Goal: Information Seeking & Learning: Learn about a topic

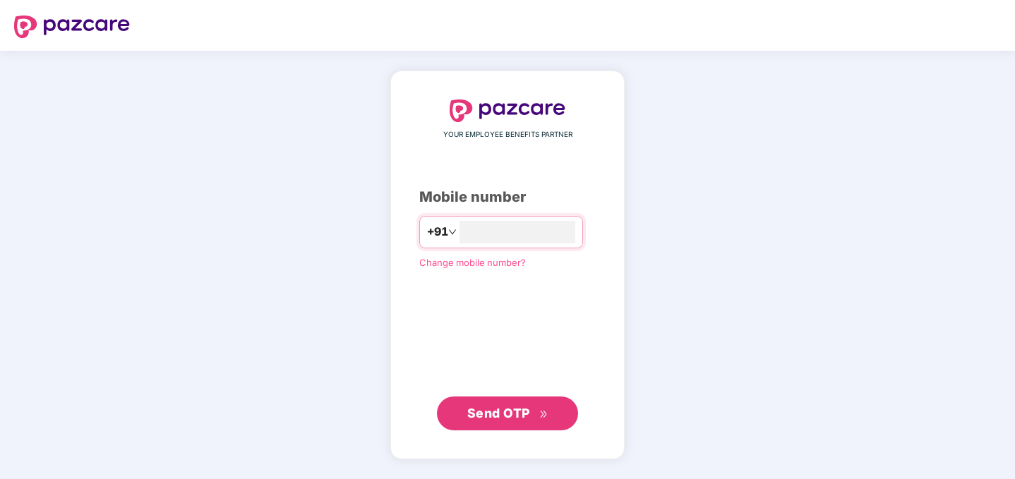
type input "**********"
click at [509, 417] on span "Send OTP" at bounding box center [498, 412] width 63 height 15
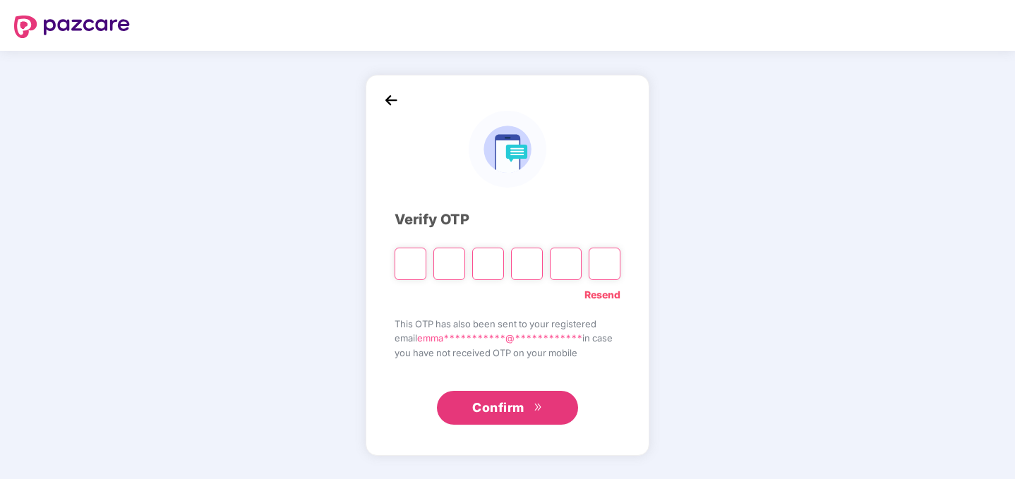
type input "*"
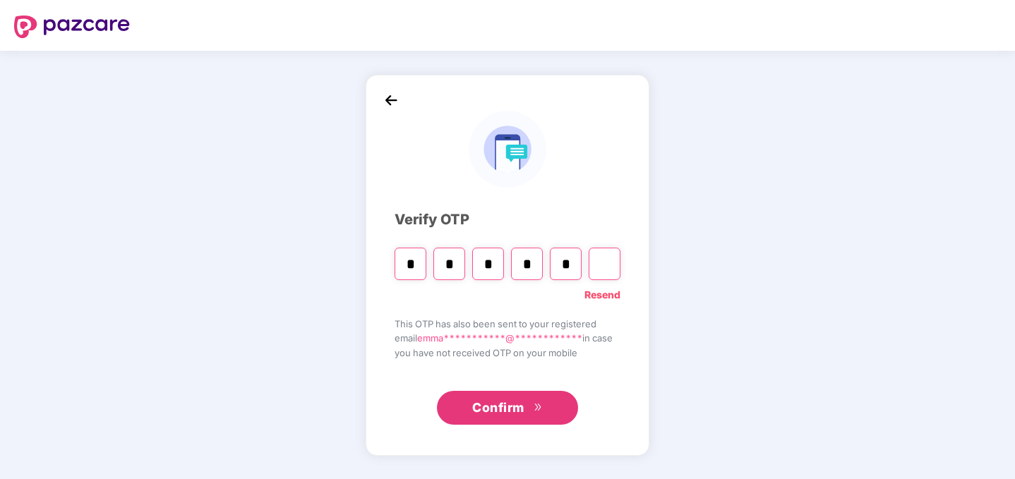
type input "*"
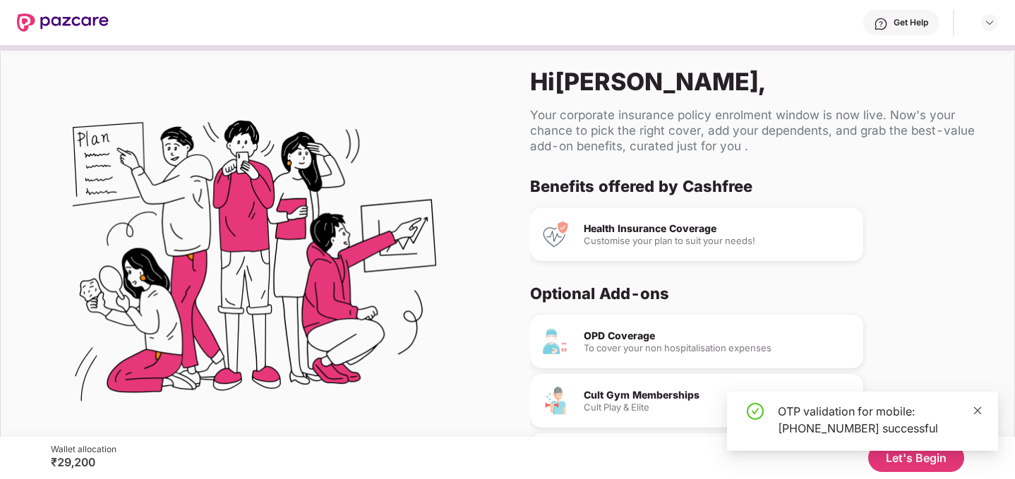
click at [978, 414] on icon "close" at bounding box center [978, 411] width 10 height 10
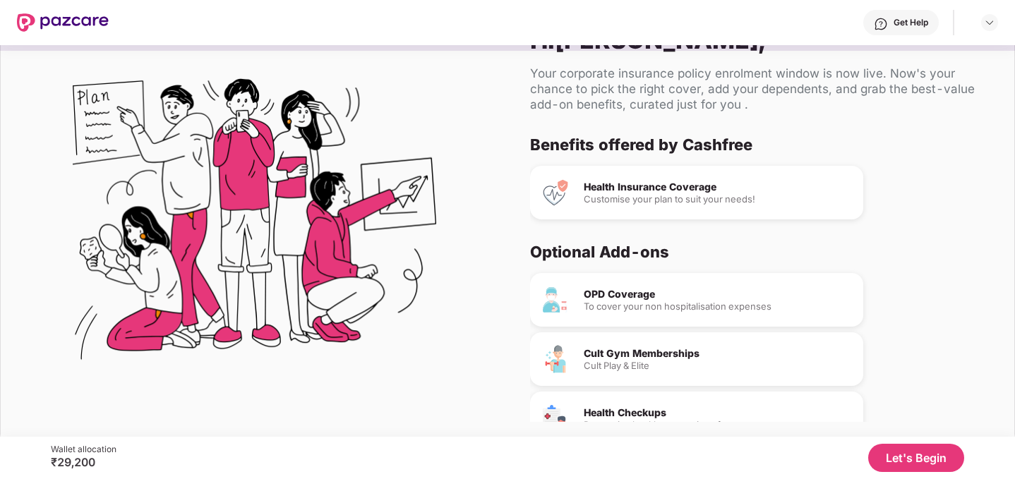
scroll to position [93, 0]
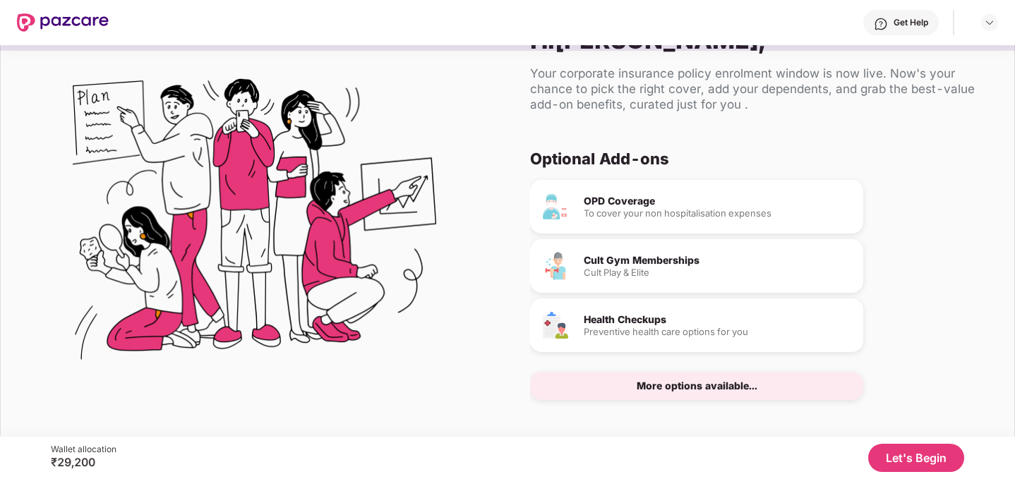
click at [915, 466] on button "Let's Begin" at bounding box center [916, 458] width 96 height 28
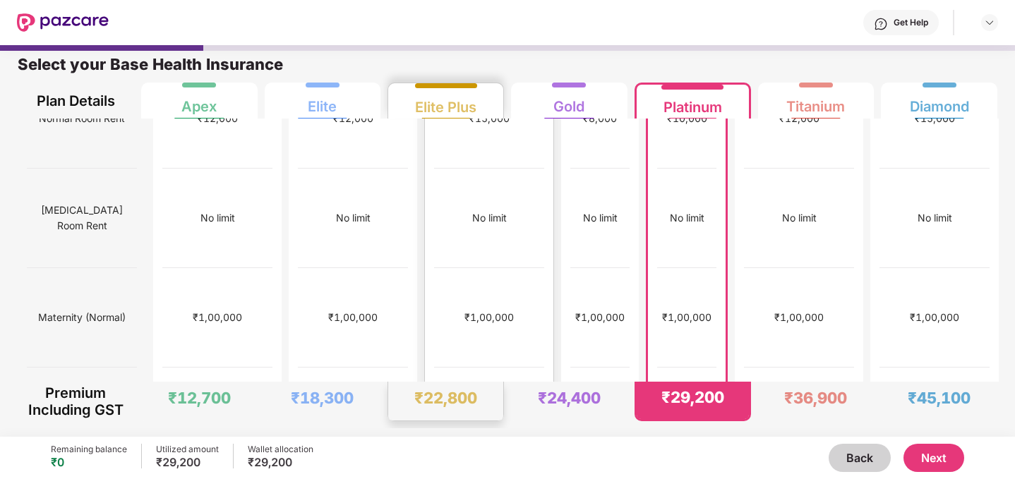
scroll to position [0, 0]
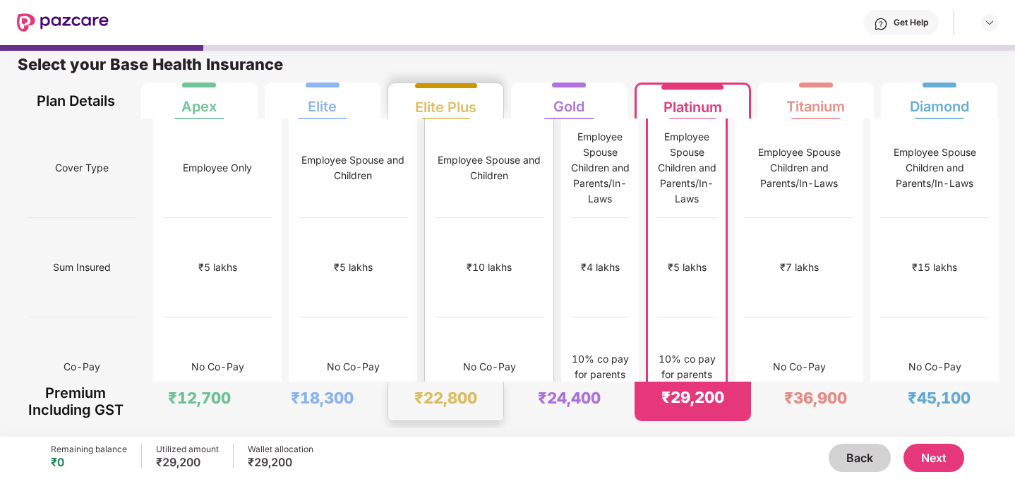
click at [467, 260] on div "₹10 lakhs" at bounding box center [489, 268] width 45 height 16
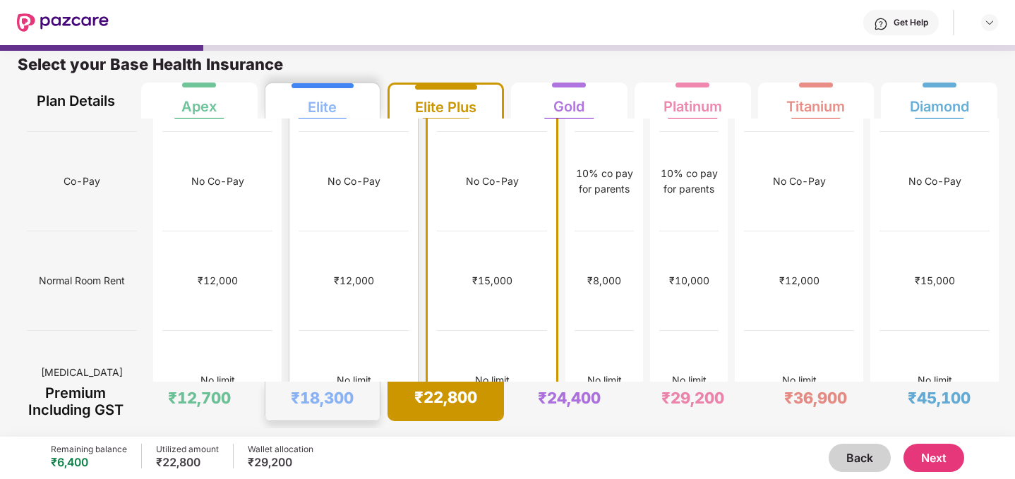
scroll to position [183, 0]
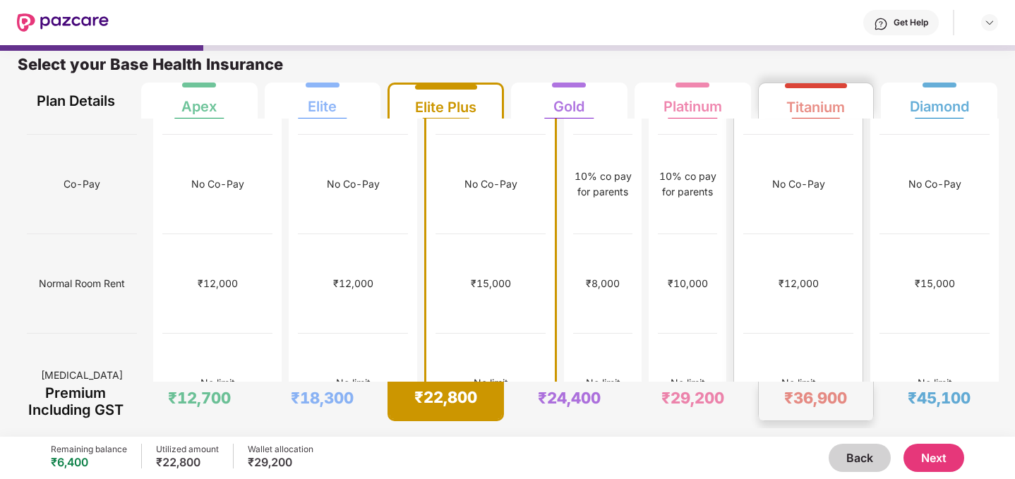
click at [812, 334] on div "No limit" at bounding box center [798, 384] width 110 height 100
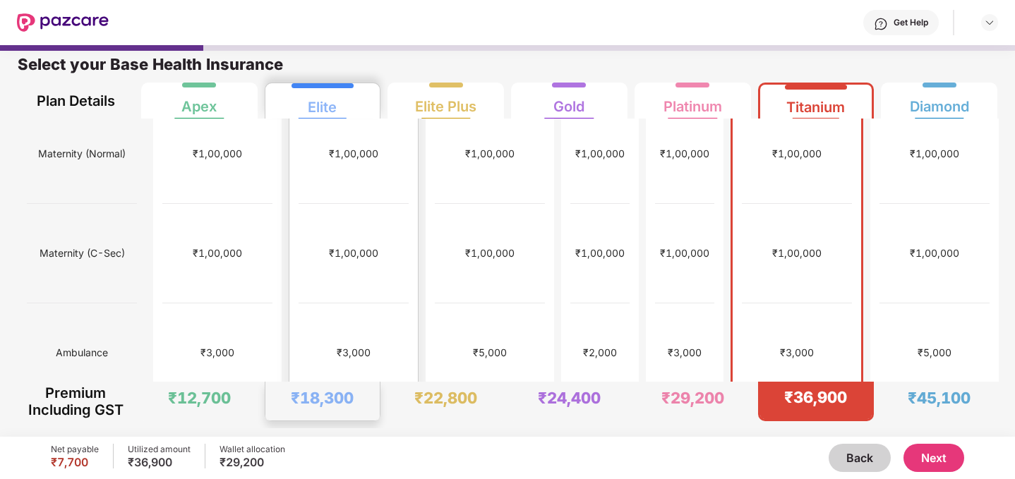
scroll to position [517, 0]
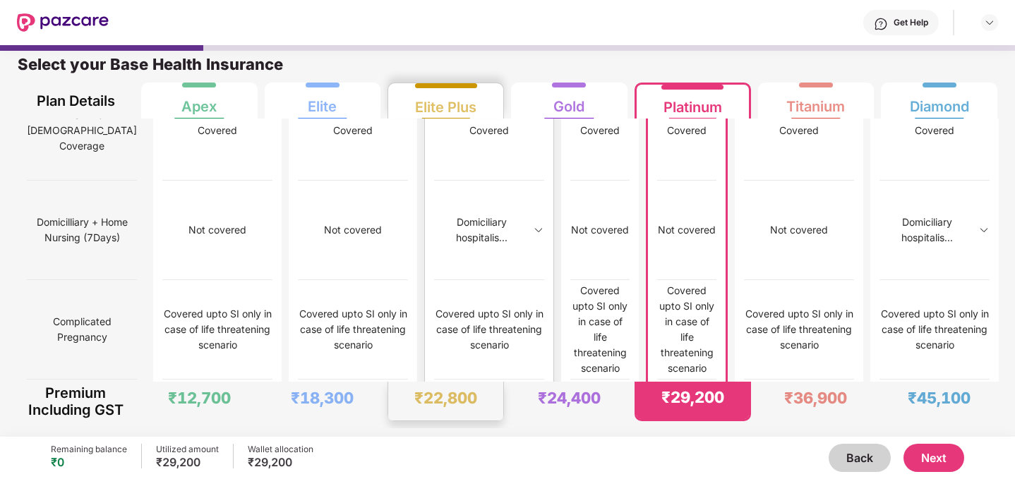
scroll to position [1135, 0]
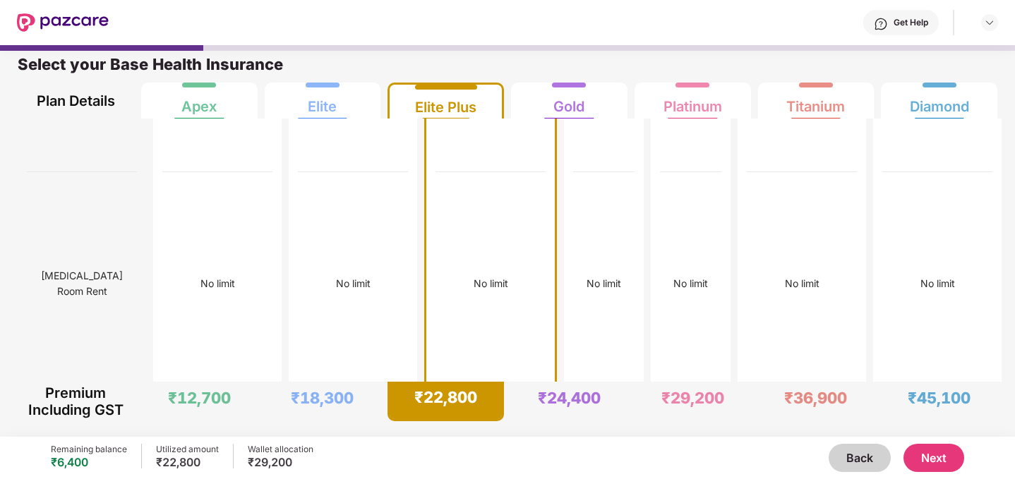
scroll to position [817, 0]
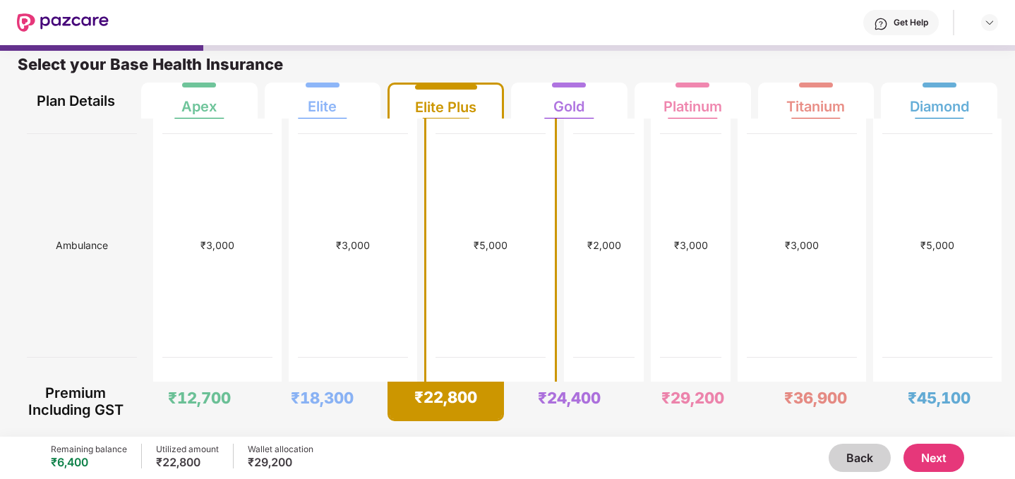
scroll to position [1554, 0]
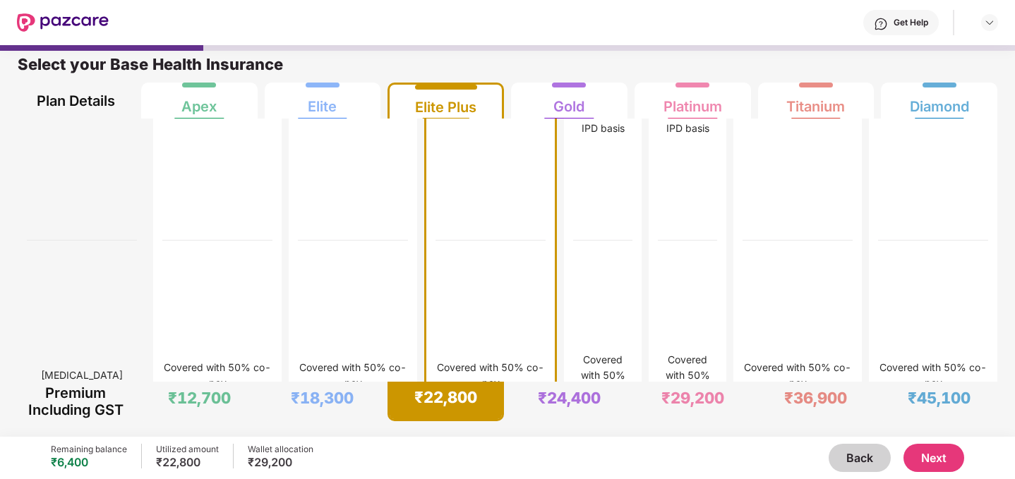
scroll to position [5451, 0]
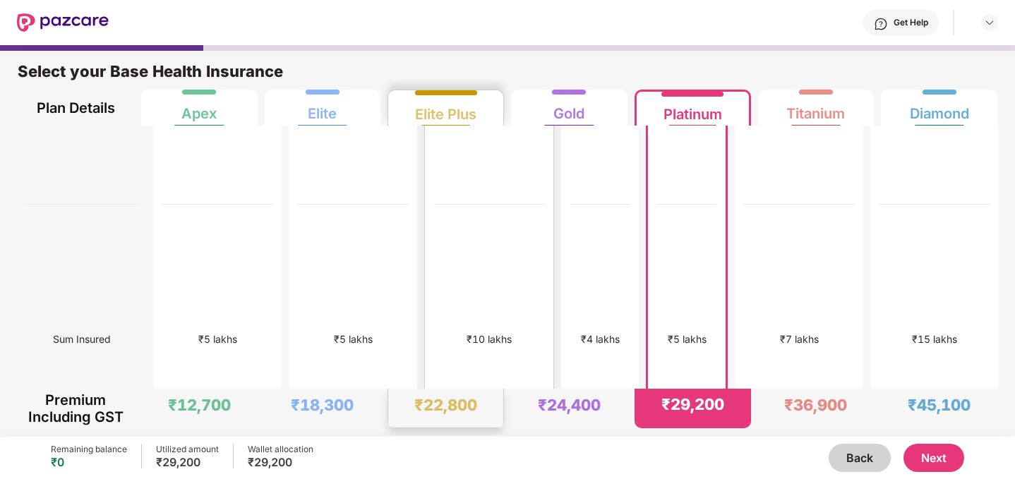
scroll to position [184, 0]
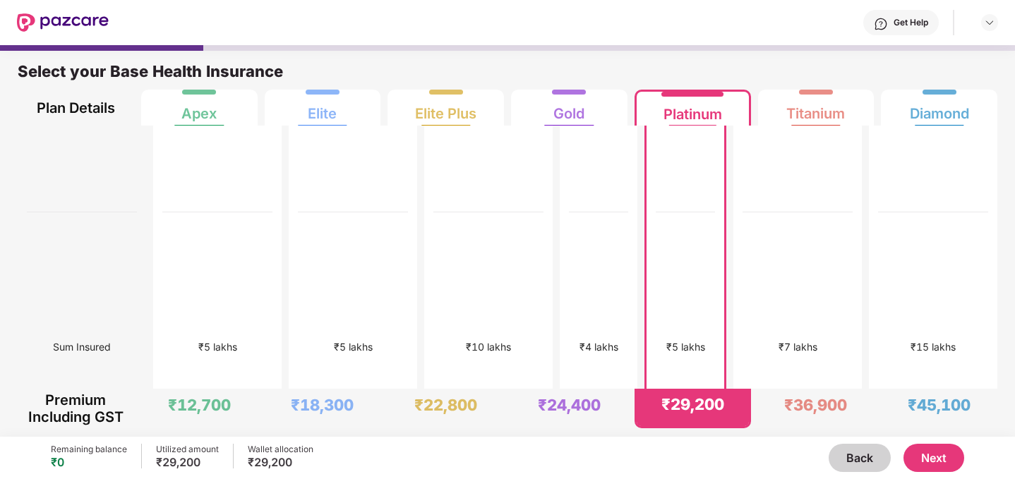
click at [675, 228] on div "₹5 lakhs" at bounding box center [685, 347] width 59 height 270
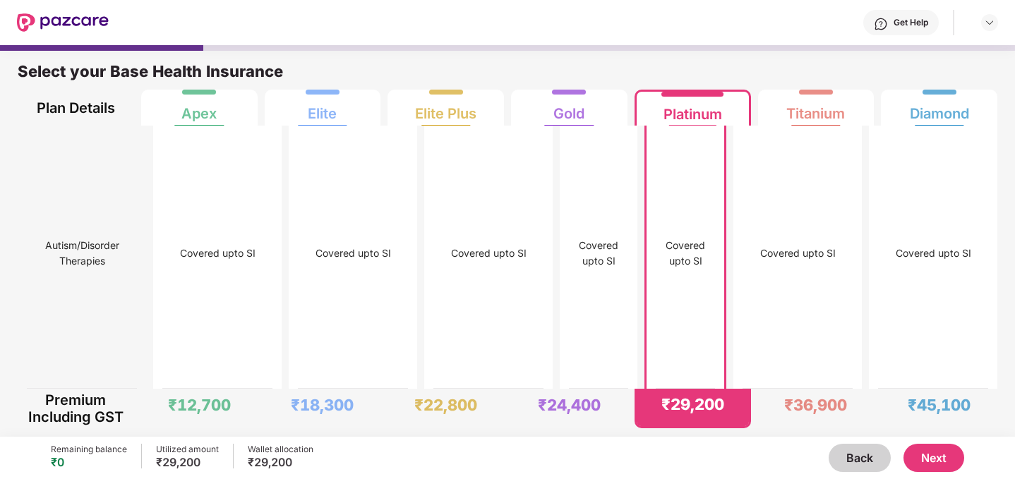
scroll to position [7, 0]
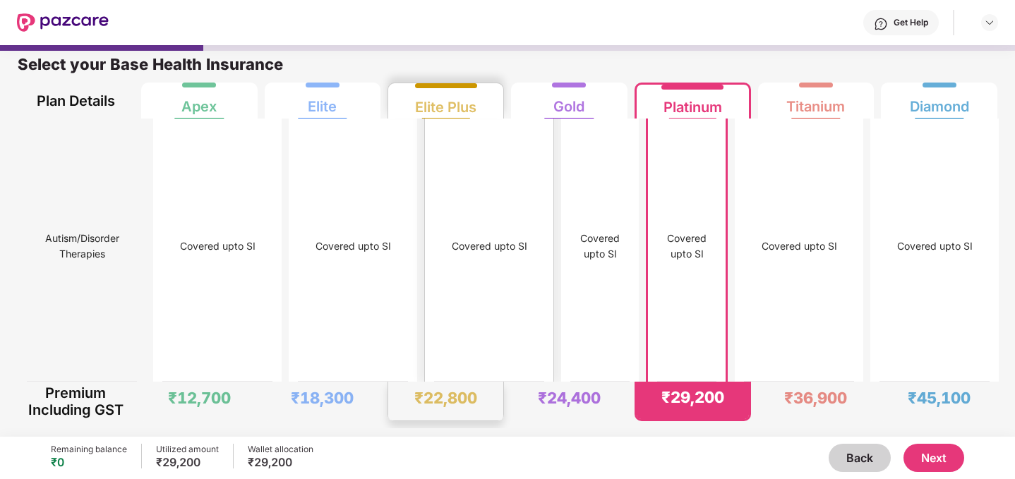
click at [455, 254] on div "Covered upto SI" at bounding box center [490, 247] width 76 height 16
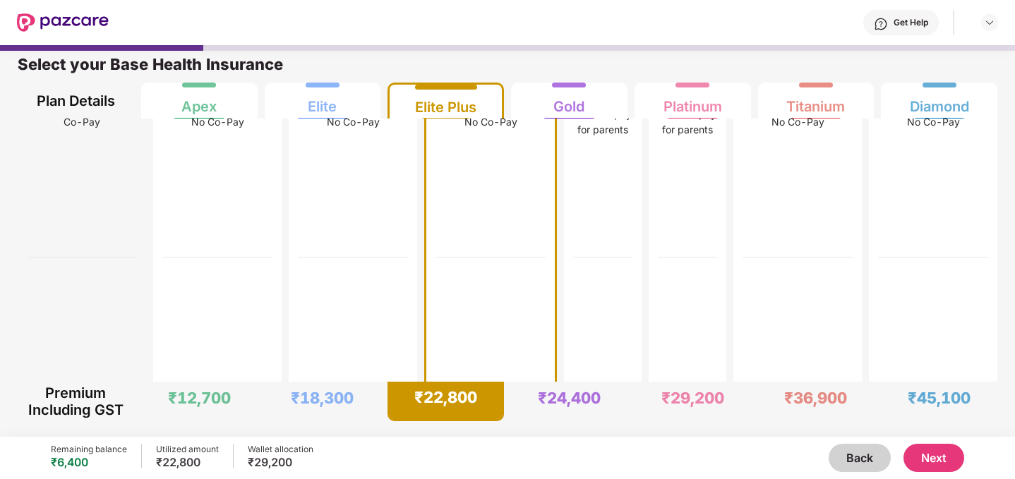
scroll to position [675, 0]
click at [481, 445] on div "Back Next" at bounding box center [638, 458] width 651 height 28
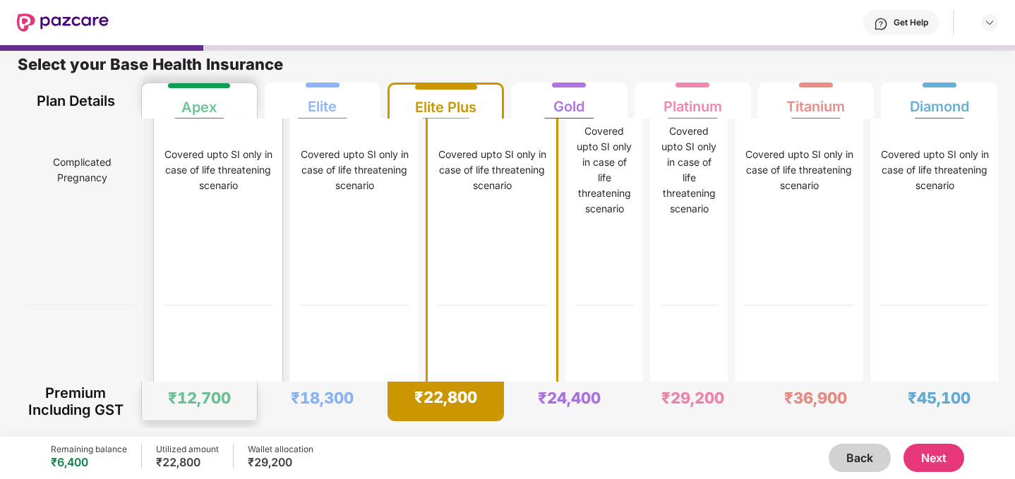
scroll to position [3605, 0]
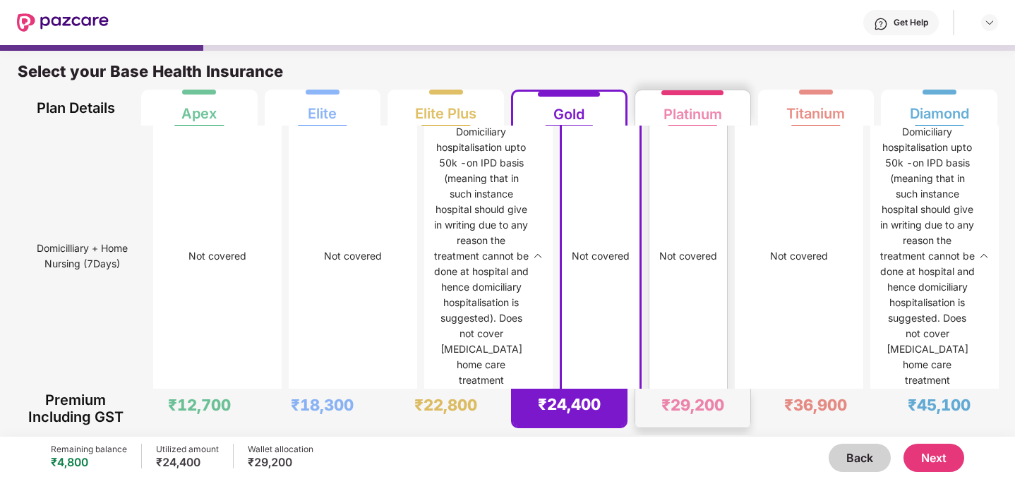
click at [667, 323] on div "Not covered" at bounding box center [687, 256] width 59 height 270
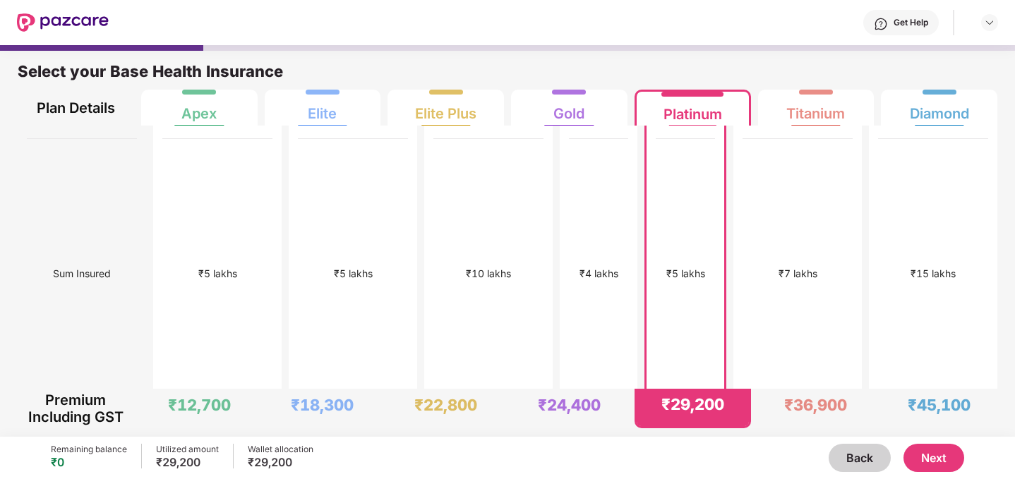
scroll to position [255, 0]
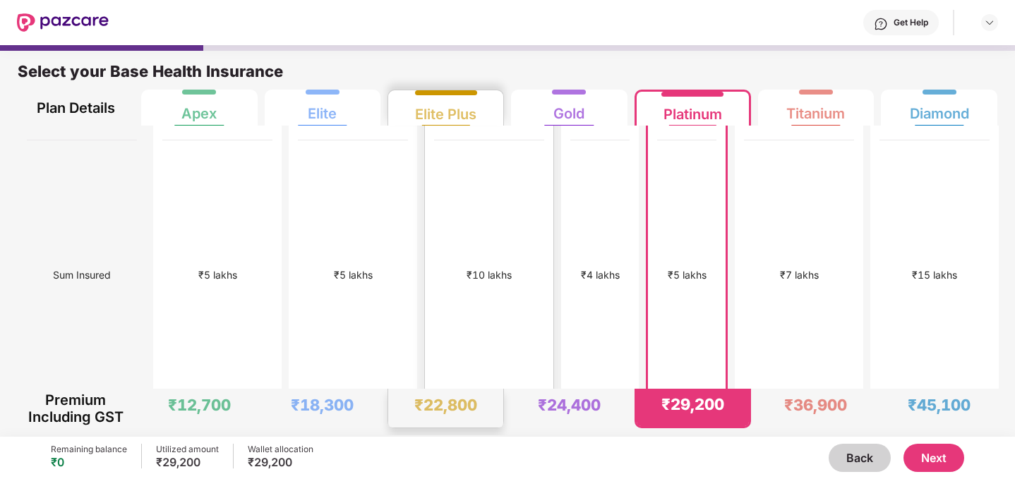
click at [442, 218] on div "₹10 lakhs" at bounding box center [489, 275] width 110 height 270
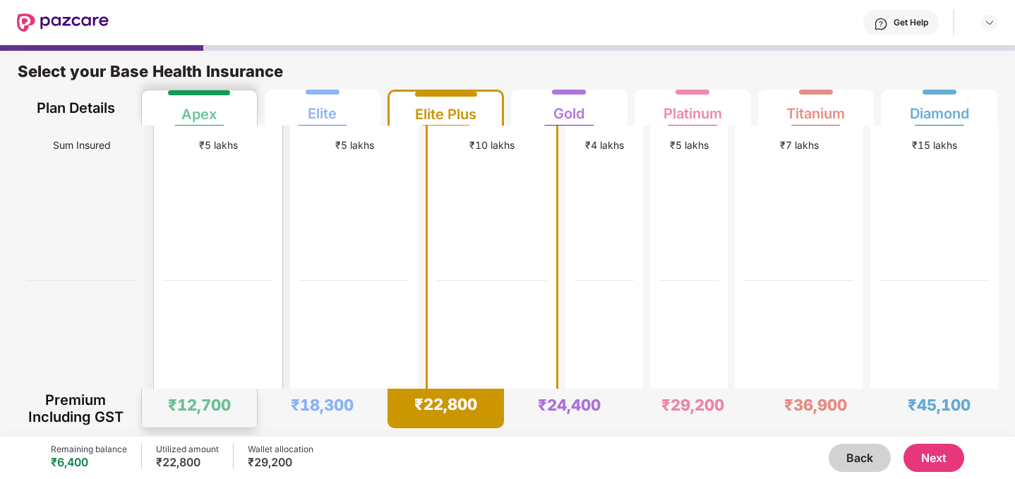
scroll to position [357, 0]
